Goal: Navigation & Orientation: Find specific page/section

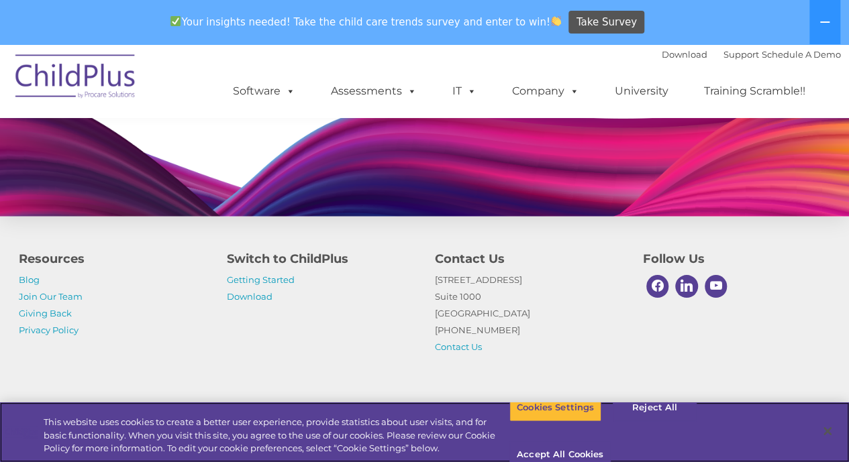
scroll to position [1358, 0]
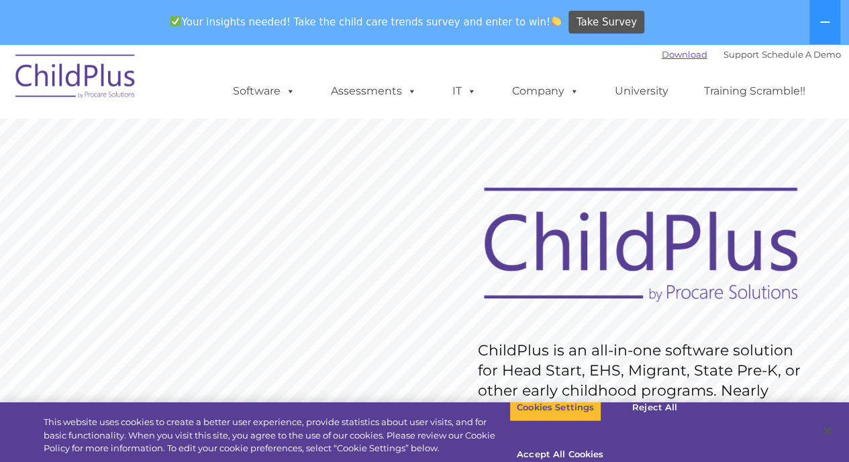
click at [669, 54] on link "Download" at bounding box center [685, 54] width 46 height 11
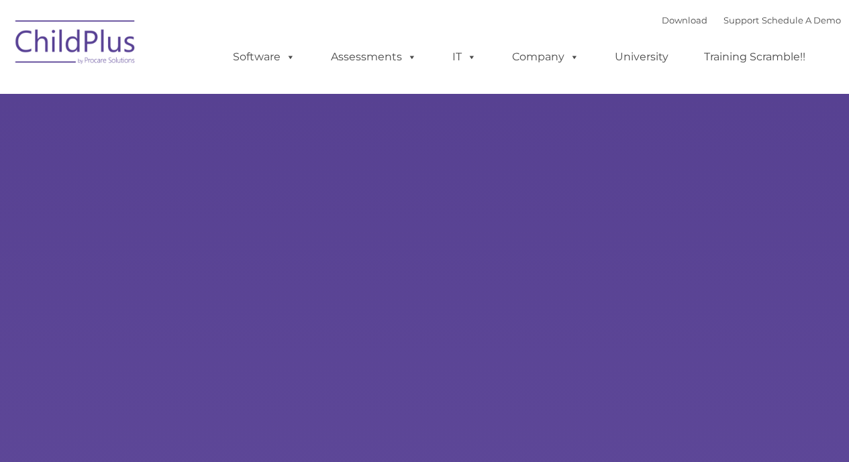
type input ""
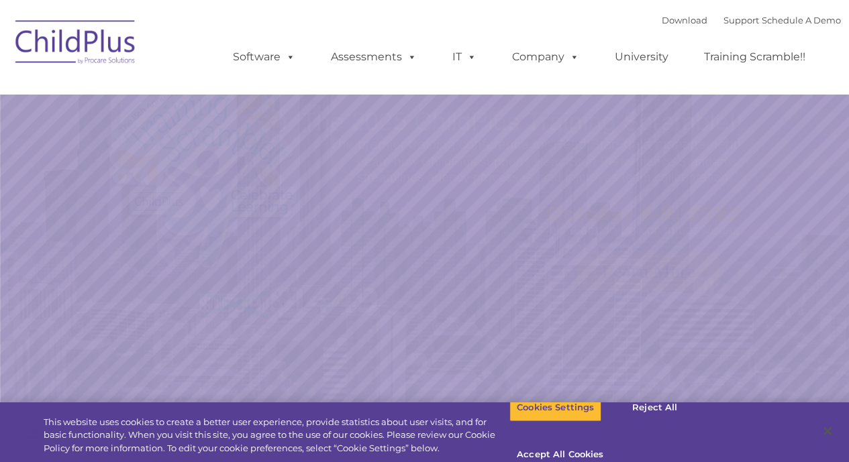
select select "MEDIUM"
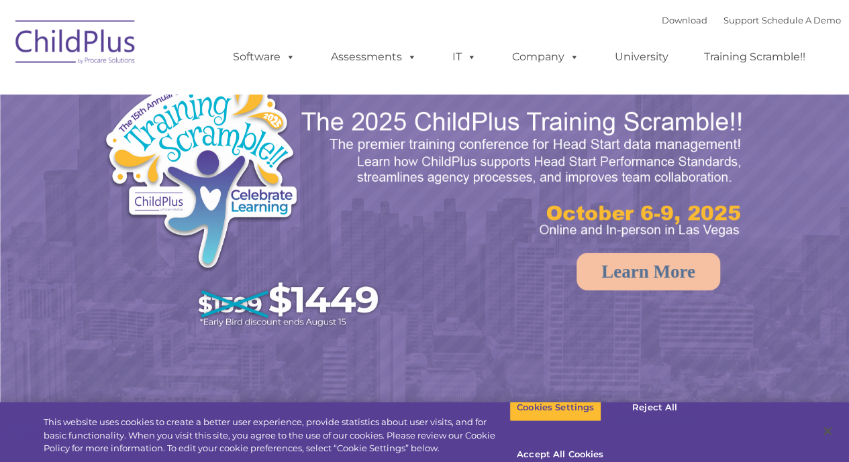
select select "MEDIUM"
